Goal: Find specific page/section: Find specific page/section

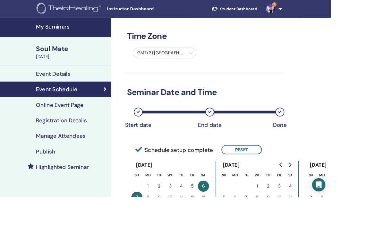
click at [86, 29] on h4 "My Seminars" at bounding box center [83, 31] width 83 height 8
click at [74, 31] on h4 "My Seminars" at bounding box center [83, 31] width 83 height 8
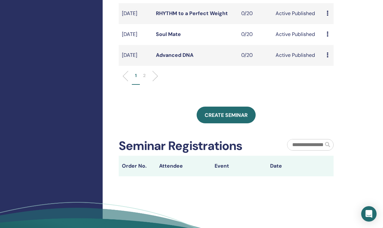
scroll to position [263, 0]
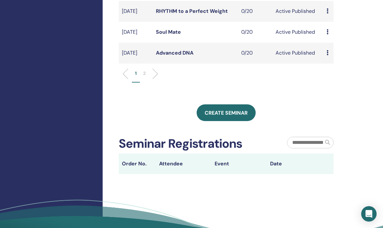
click at [145, 77] on p "2" at bounding box center [144, 73] width 3 height 7
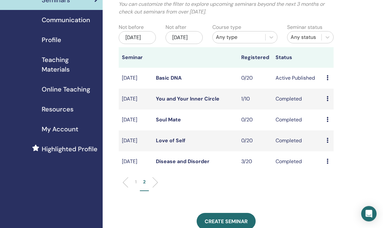
scroll to position [49, 0]
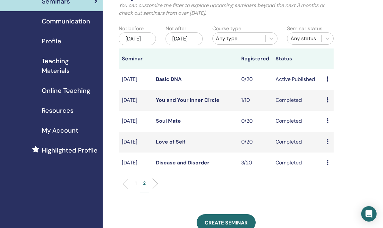
click at [143, 84] on td "Aug/27, 2025" at bounding box center [136, 79] width 34 height 21
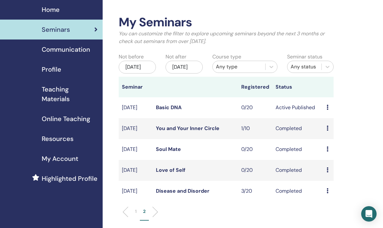
scroll to position [21, 0]
click at [170, 111] on link "Basic DNA" at bounding box center [169, 107] width 26 height 7
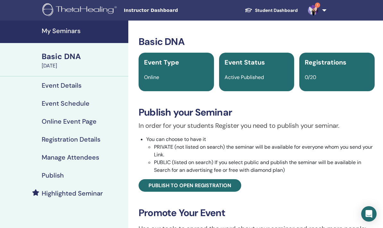
click at [78, 107] on h4 "Event Schedule" at bounding box center [66, 103] width 48 height 8
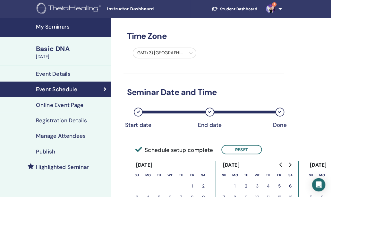
click at [71, 30] on h4 "My Seminars" at bounding box center [83, 31] width 83 height 8
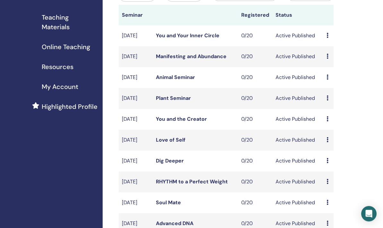
scroll to position [85, 0]
